Goal: Task Accomplishment & Management: Manage account settings

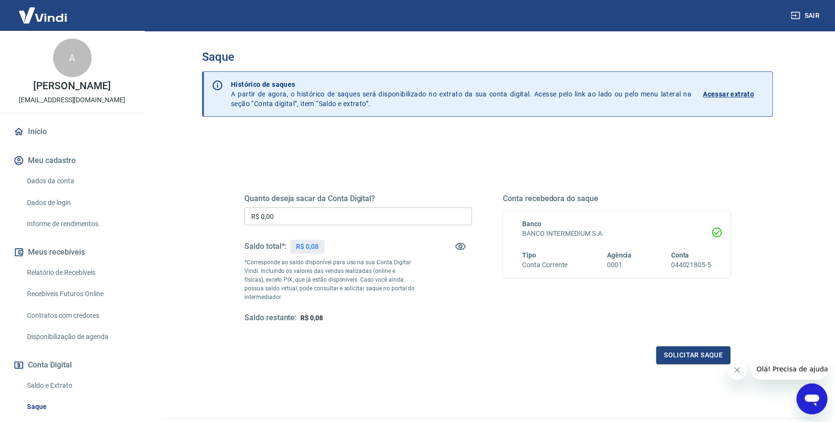
click at [42, 142] on link "Início" at bounding box center [72, 131] width 121 height 21
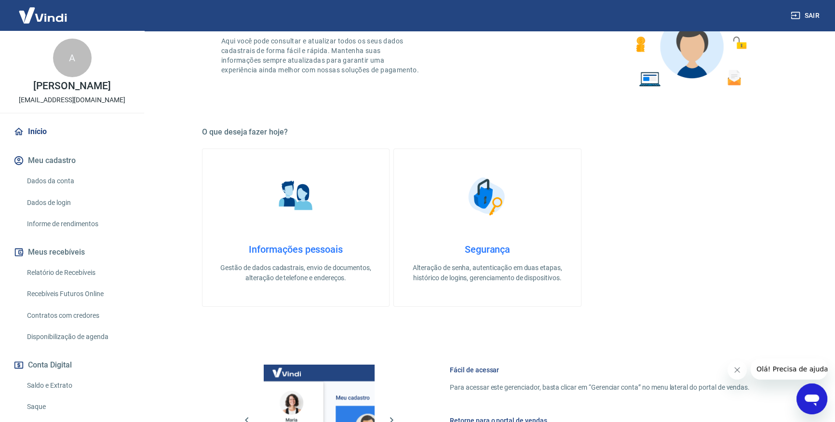
scroll to position [87, 0]
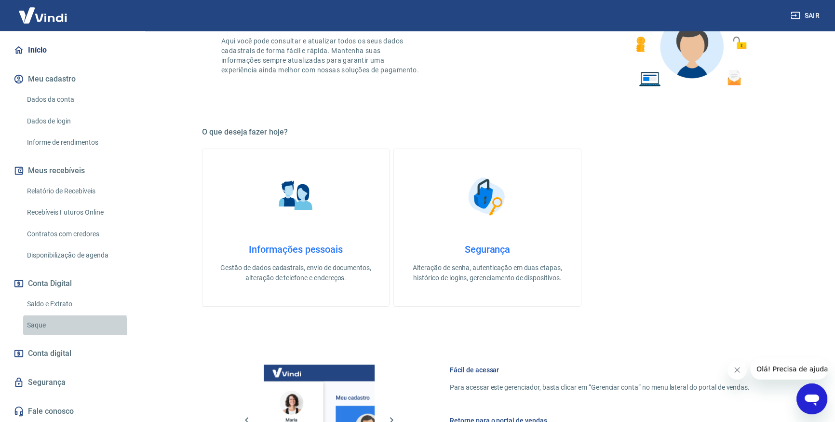
click at [41, 331] on link "Saque" at bounding box center [77, 325] width 109 height 20
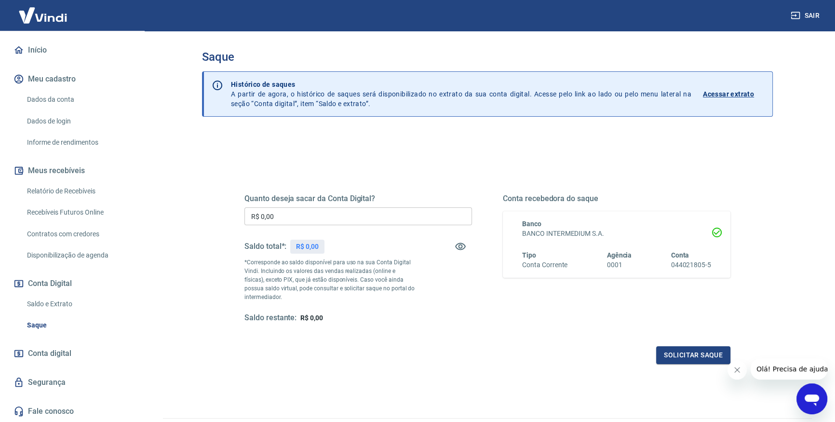
scroll to position [54, 0]
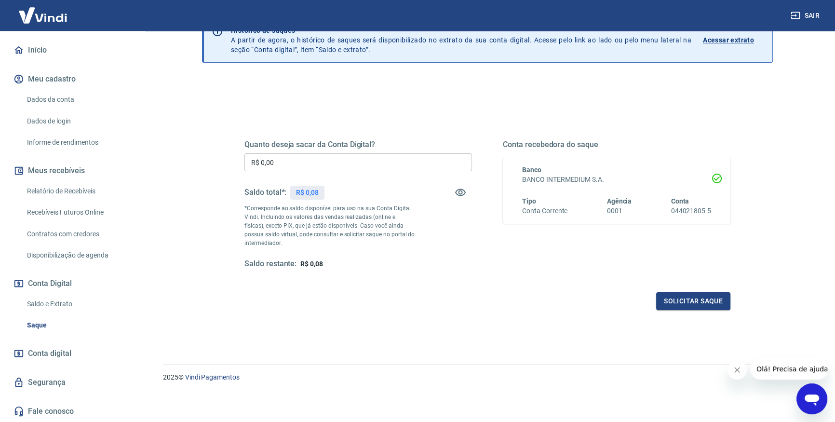
click at [60, 310] on link "Saldo e Extrato" at bounding box center [77, 304] width 109 height 20
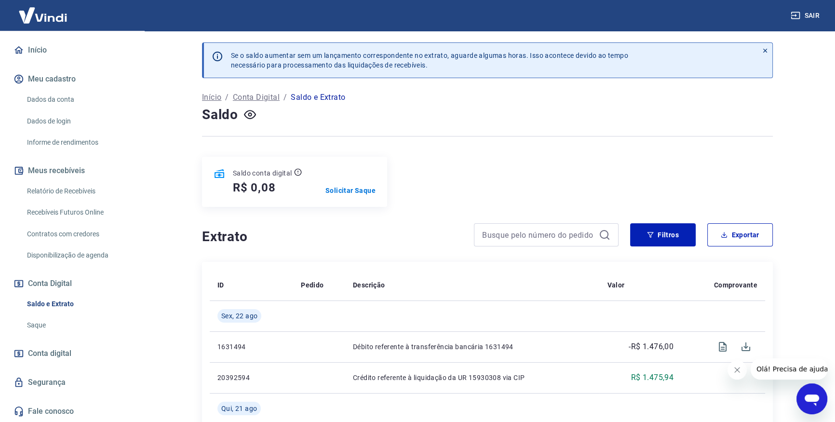
scroll to position [87, 0]
